Goal: Navigation & Orientation: Find specific page/section

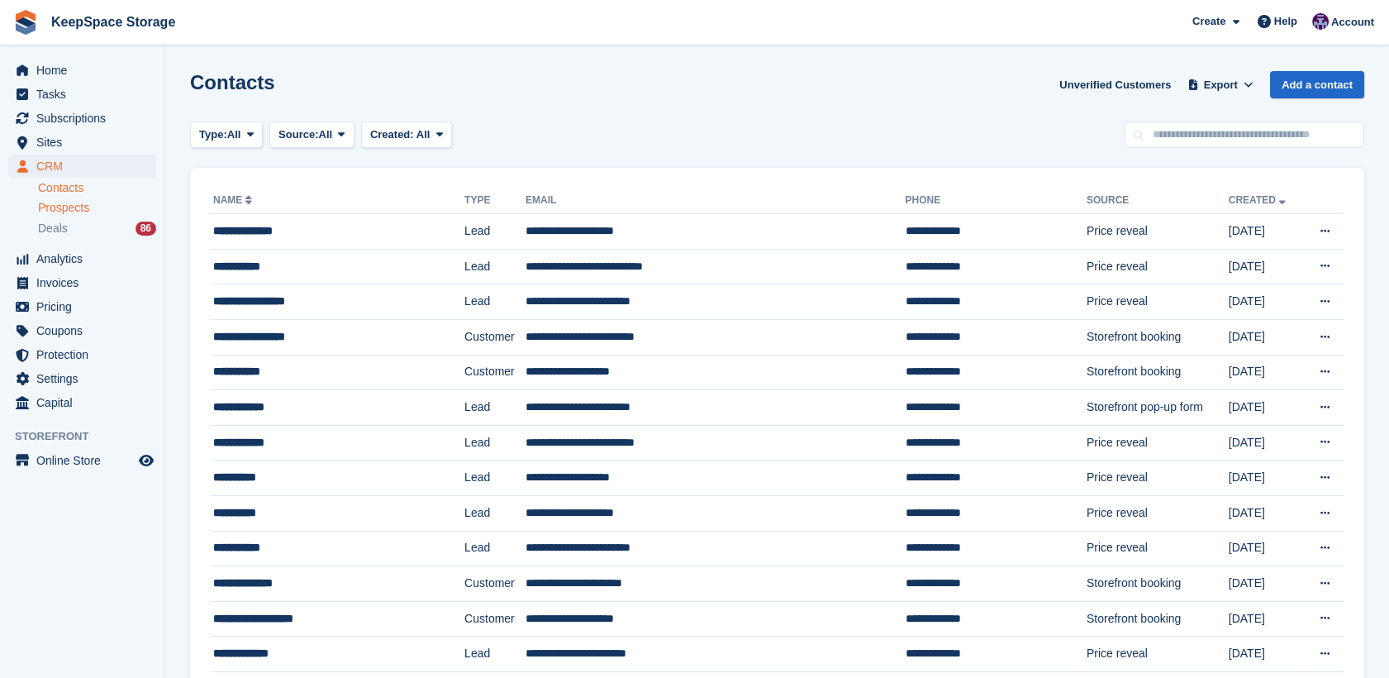
click at [77, 200] on span "Prospects" at bounding box center [63, 208] width 51 height 16
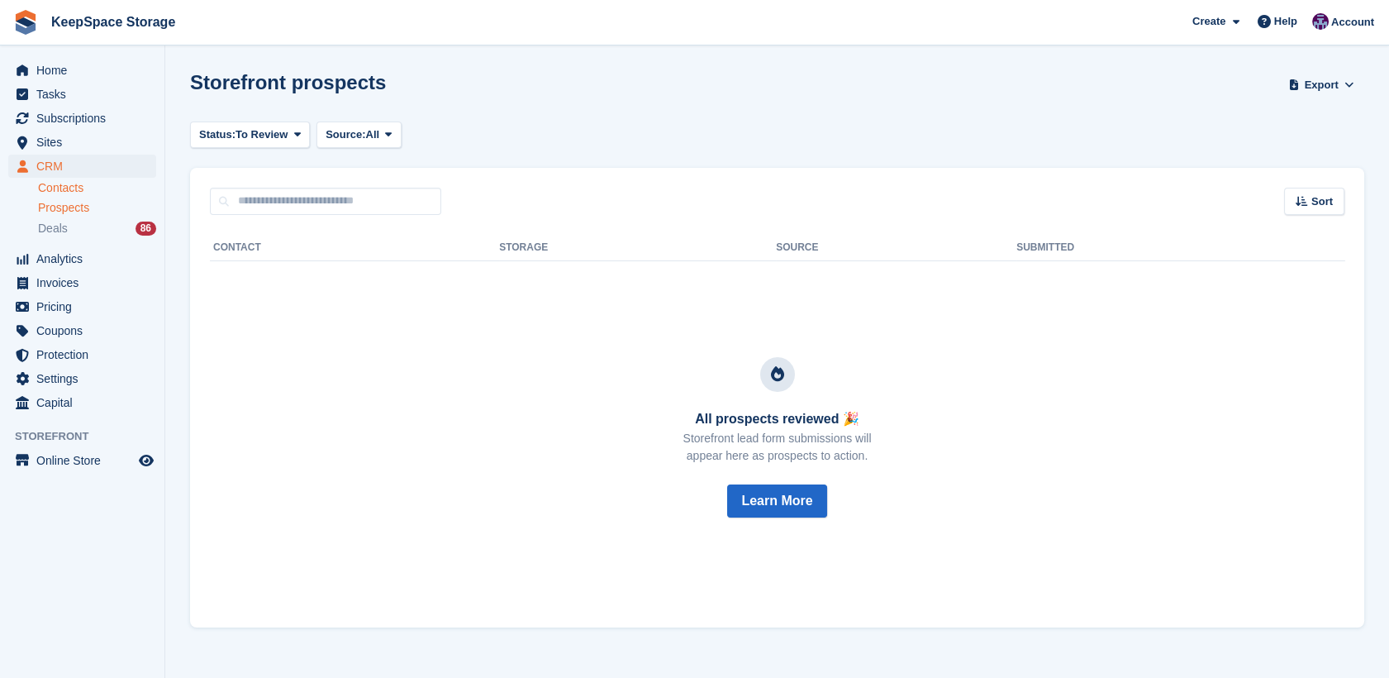
click at [73, 193] on link "Contacts" at bounding box center [97, 188] width 118 height 16
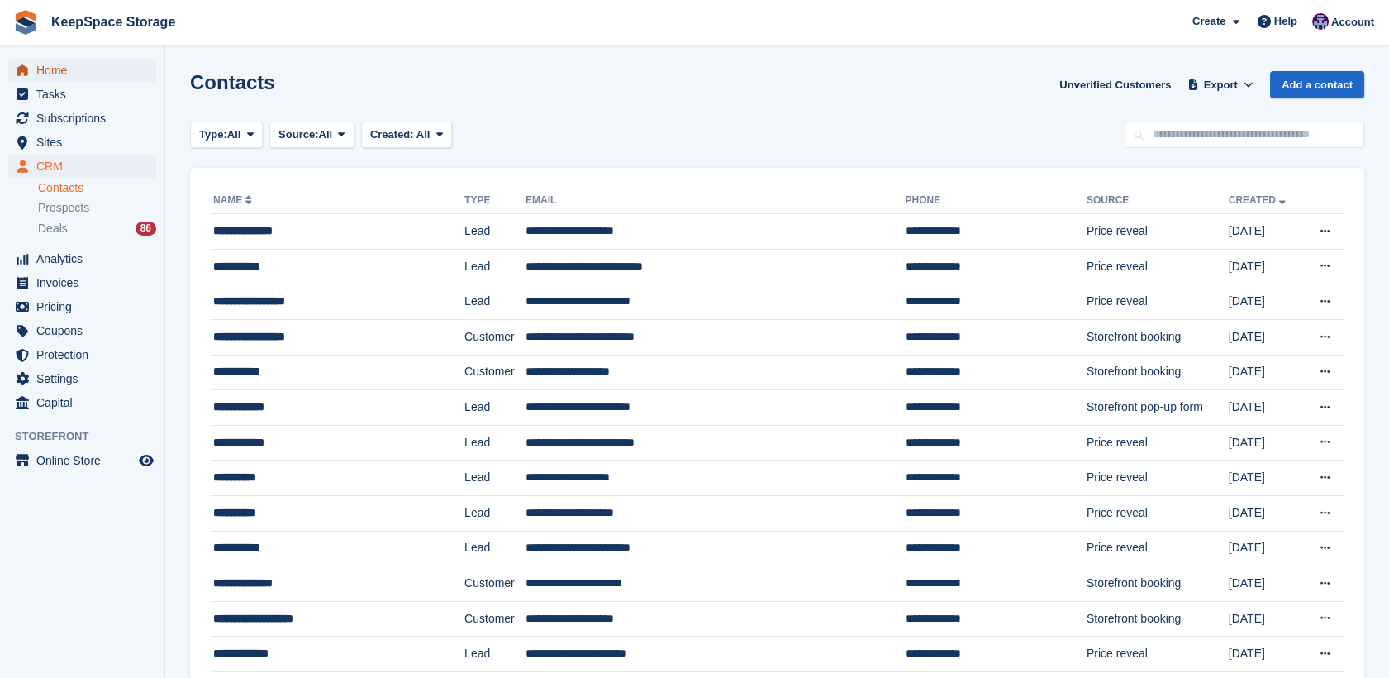
click at [83, 68] on span "Home" at bounding box center [85, 70] width 99 height 23
